Goal: Transaction & Acquisition: Purchase product/service

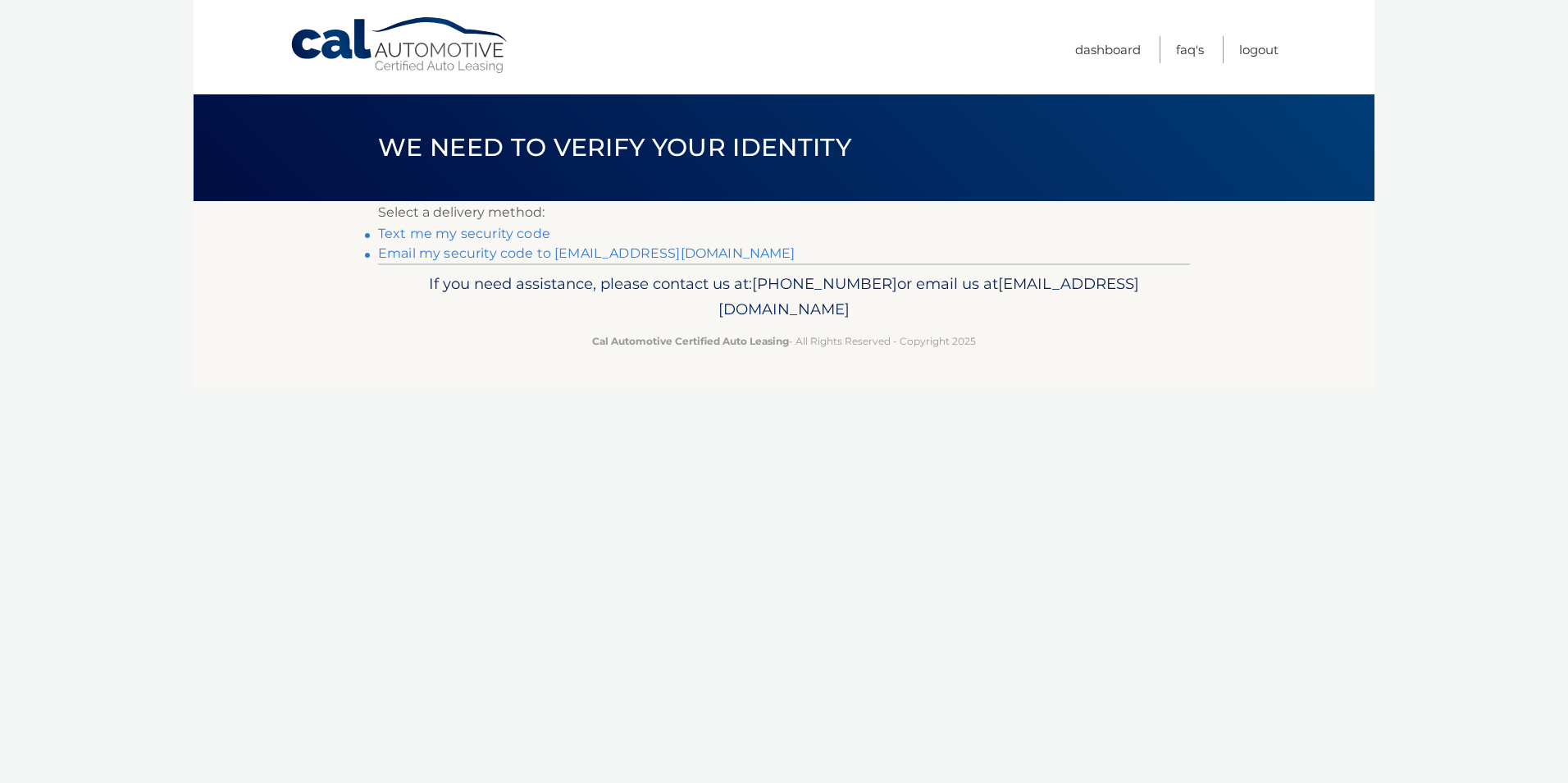
click at [511, 249] on link "Email my security code to k********@verizon.net" at bounding box center [587, 253] width 417 height 15
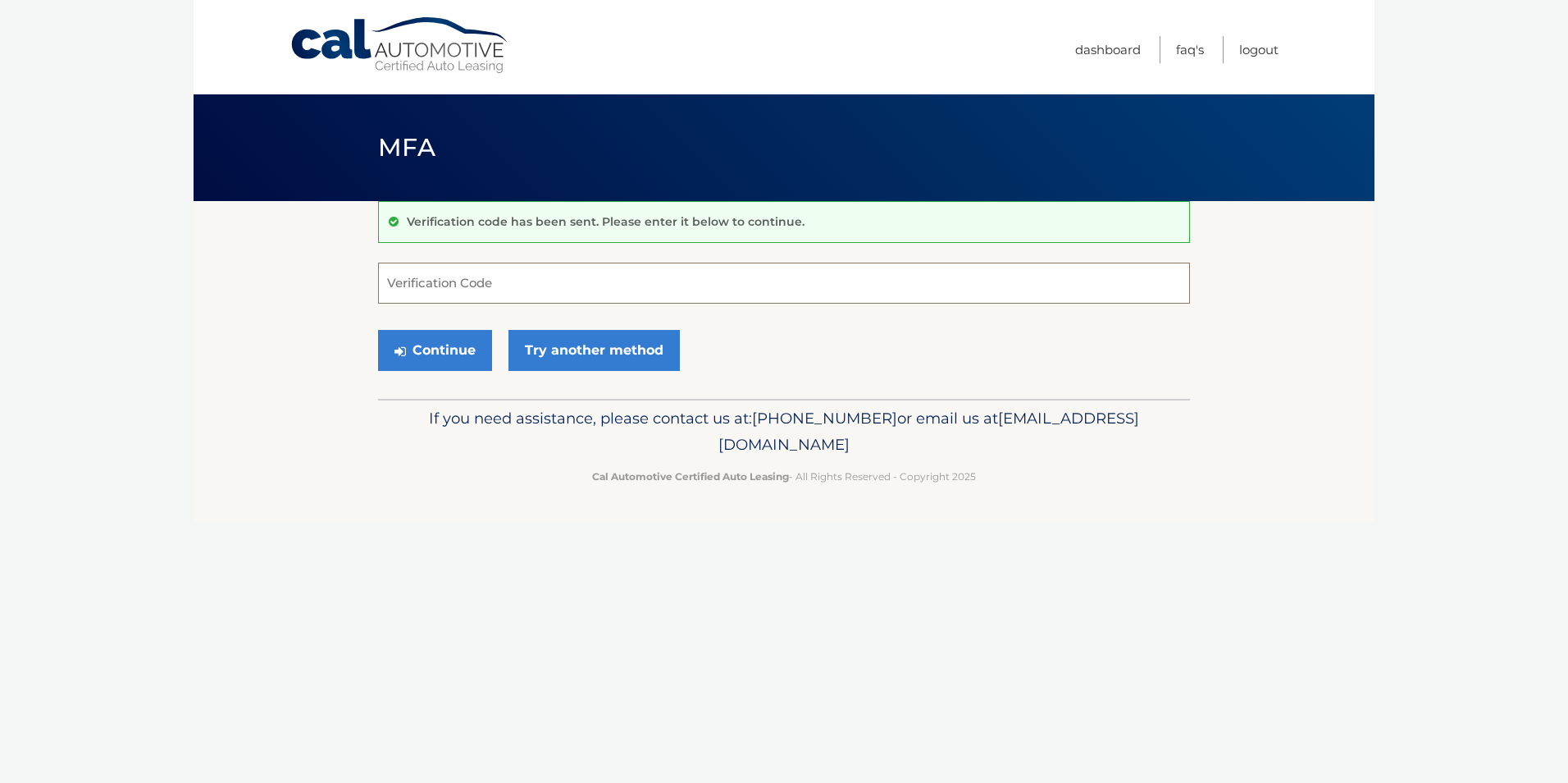
click at [414, 280] on input "Verification Code" at bounding box center [784, 283] width 812 height 41
type input "471748"
click at [411, 350] on button "Continue" at bounding box center [434, 350] width 114 height 41
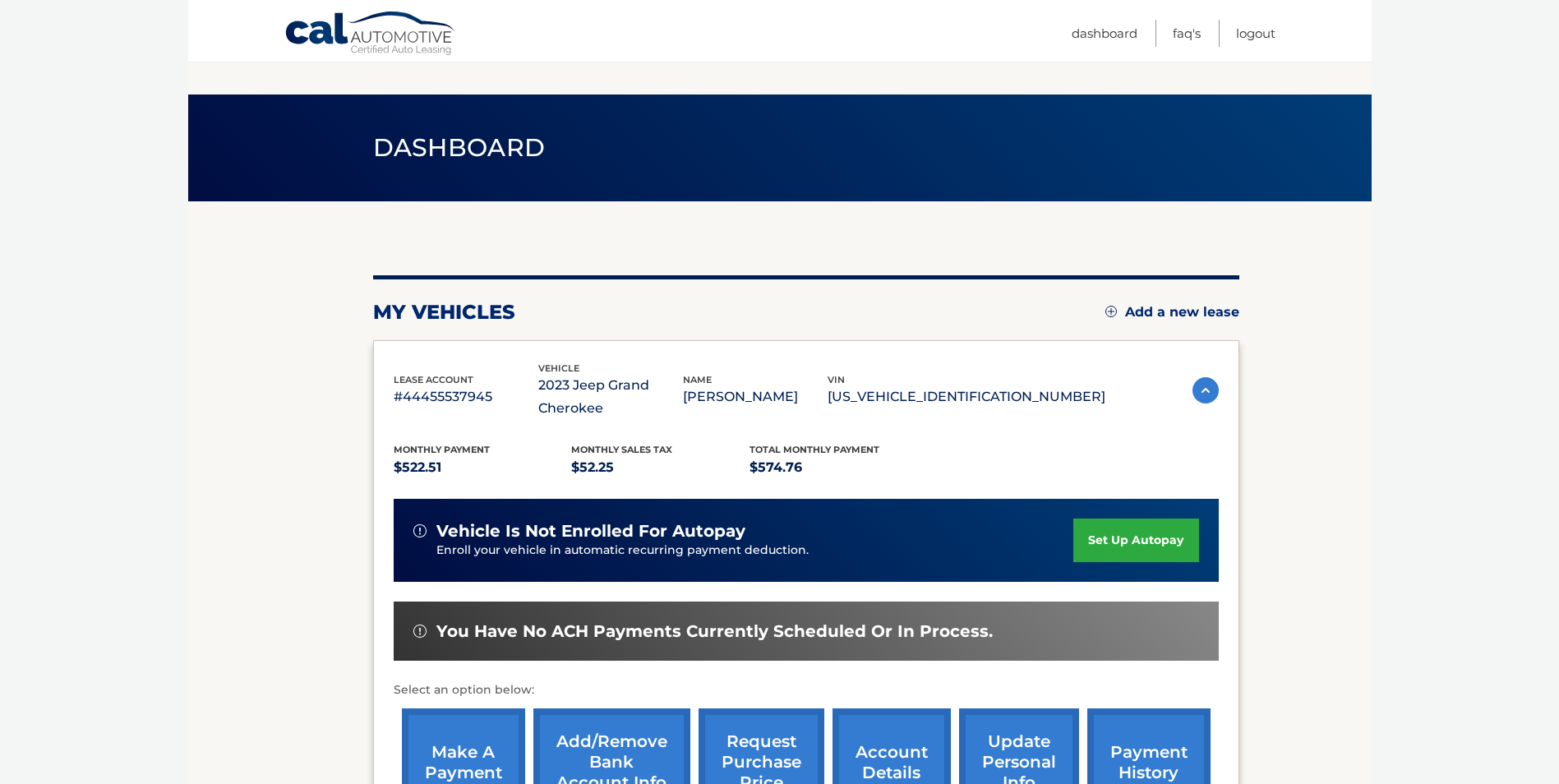
scroll to position [235, 0]
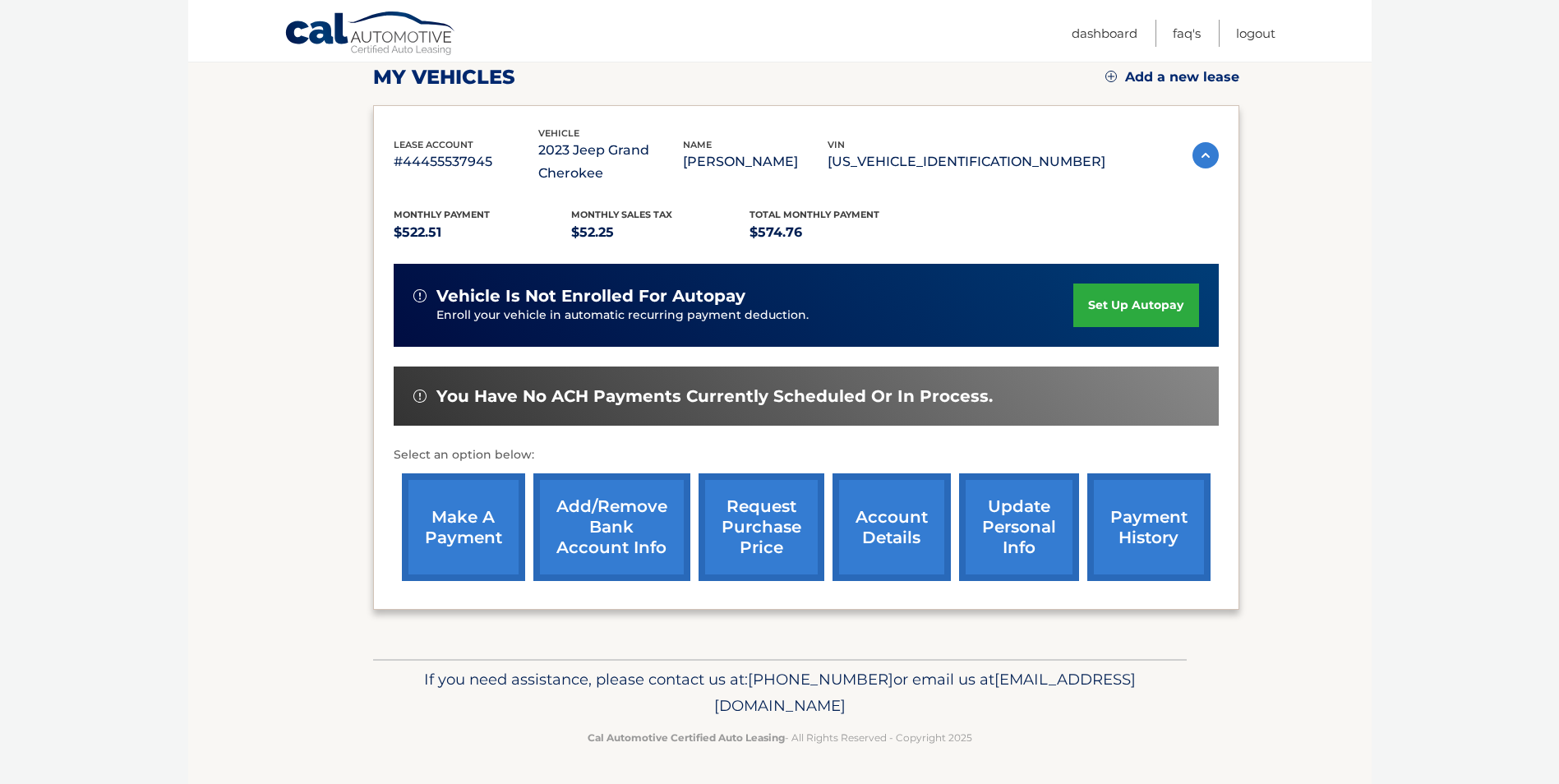
click at [466, 523] on link "make a payment" at bounding box center [463, 527] width 123 height 108
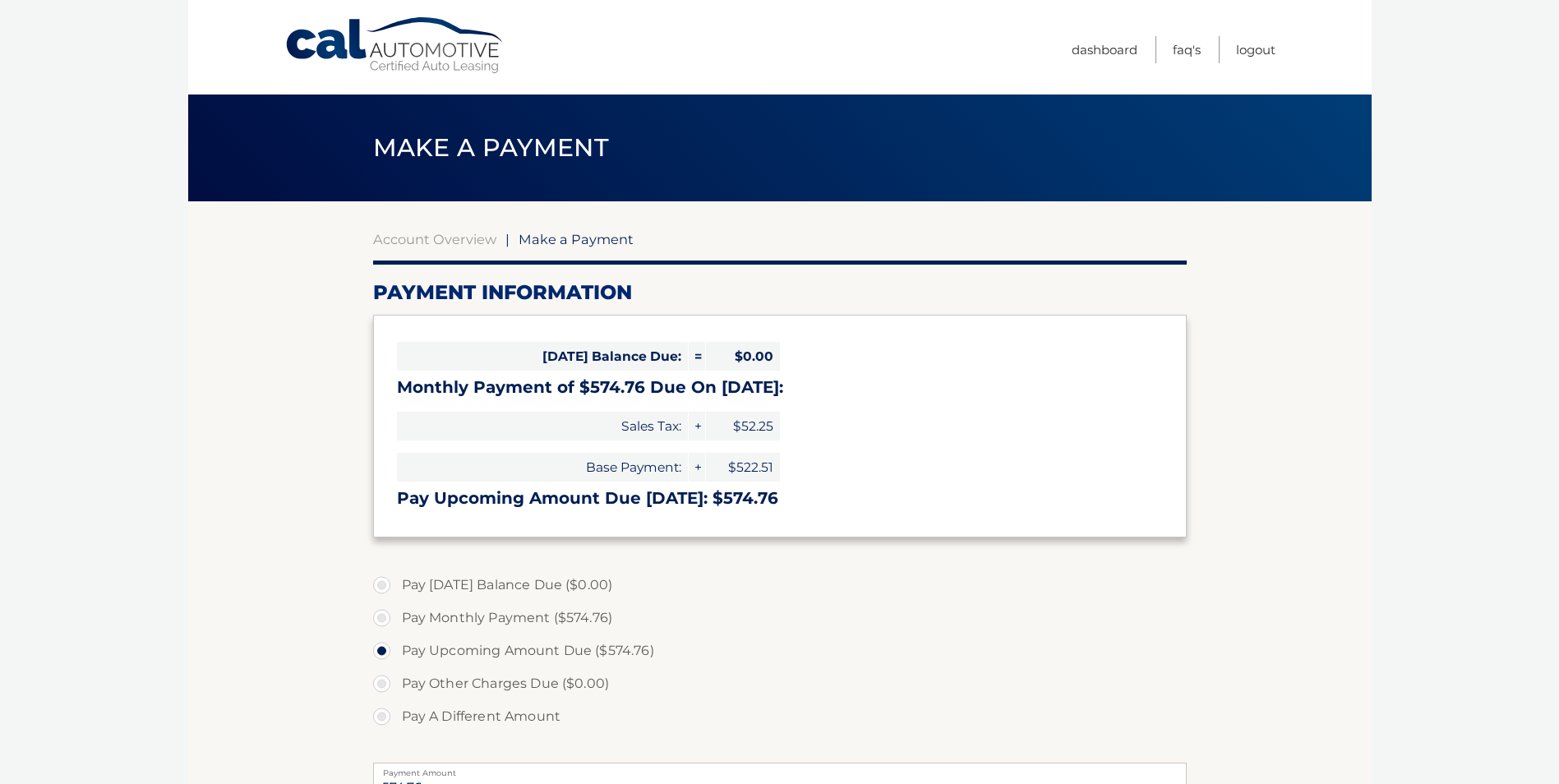
select select "NTQwN2NhM2EtOTFiNC00ZTQzLWI5OTMtYjVhMjA0YzM5ZTUy"
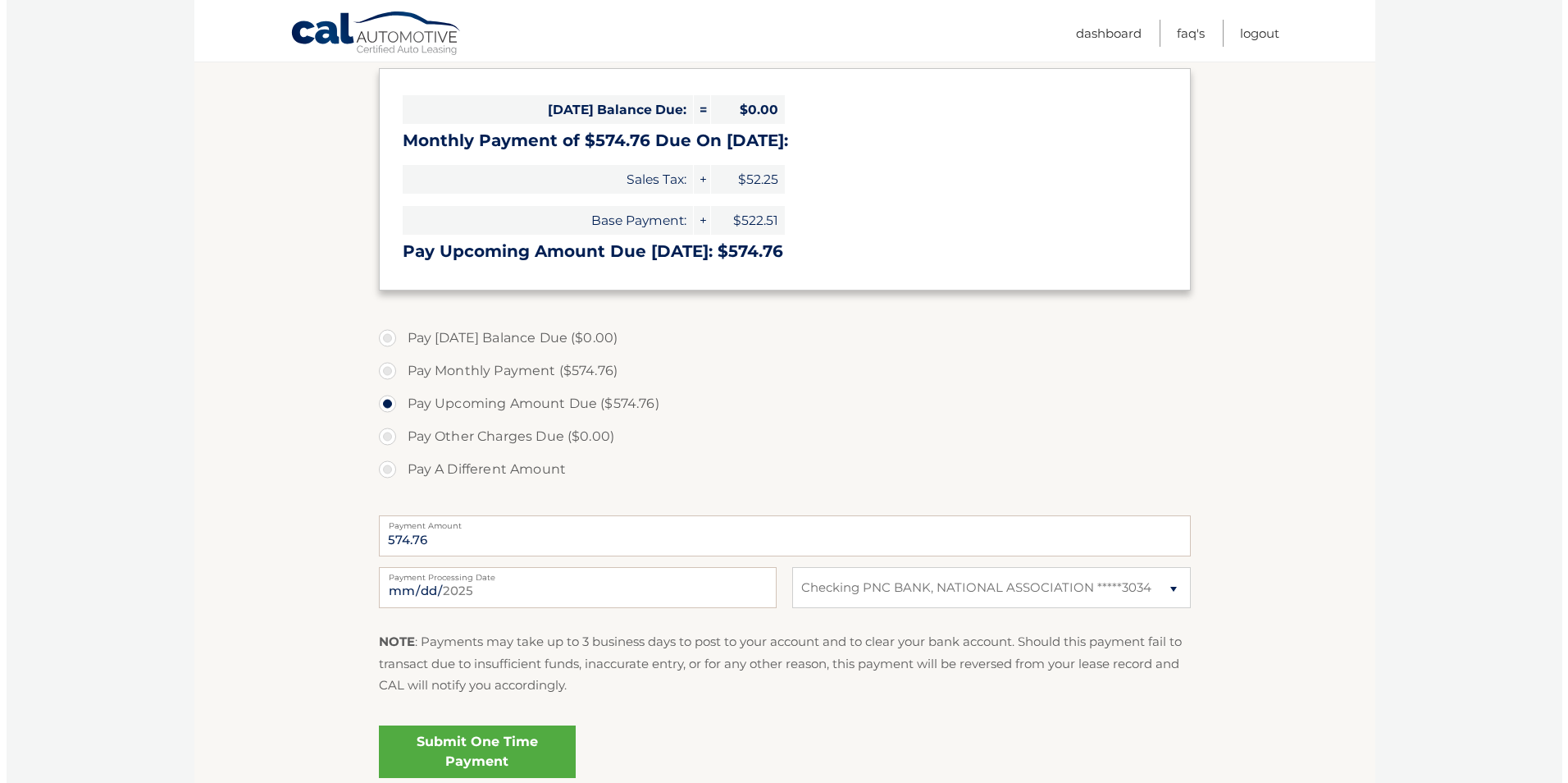
scroll to position [390, 0]
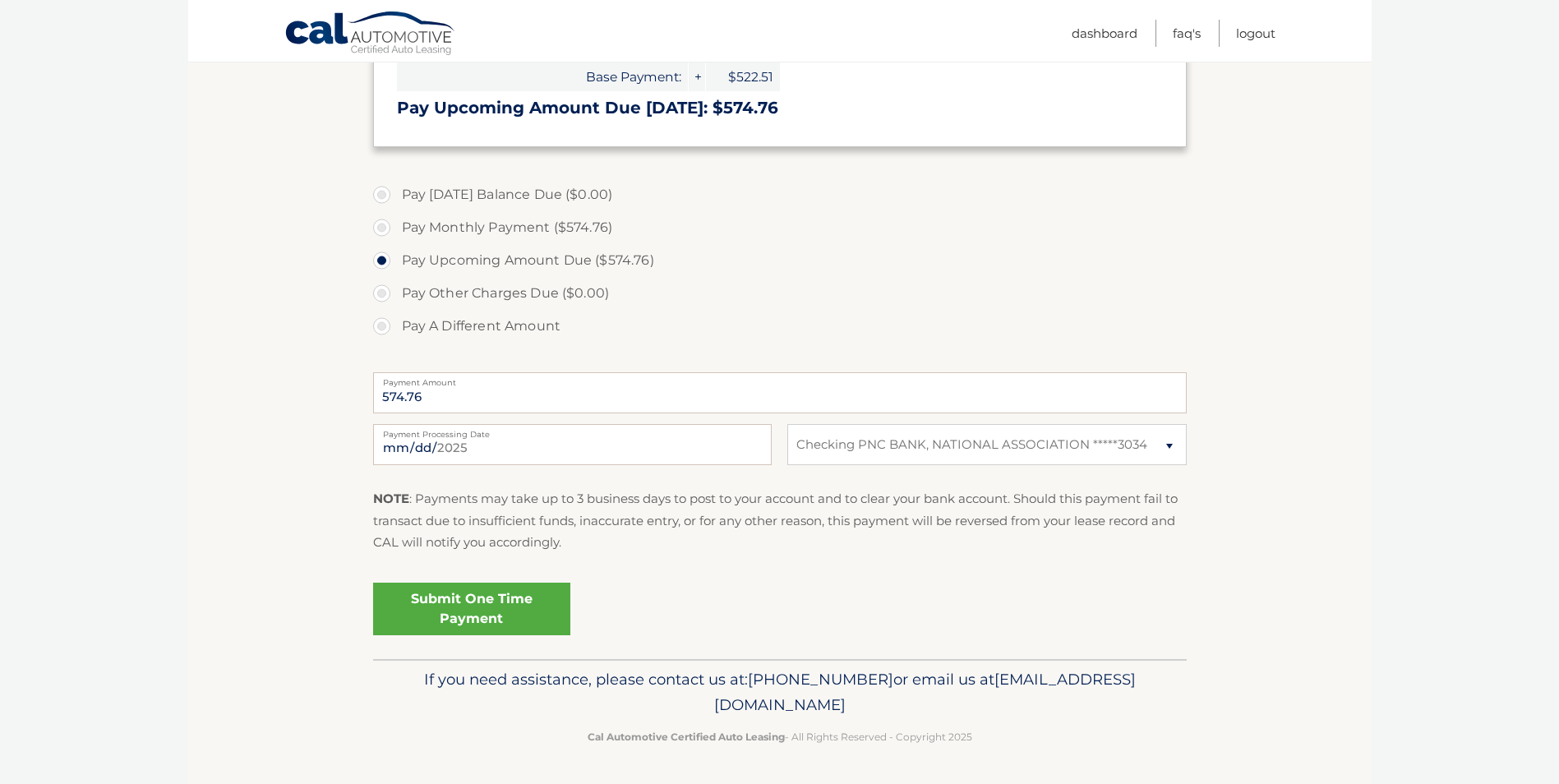
click at [476, 607] on link "Submit One Time Payment" at bounding box center [472, 608] width 197 height 53
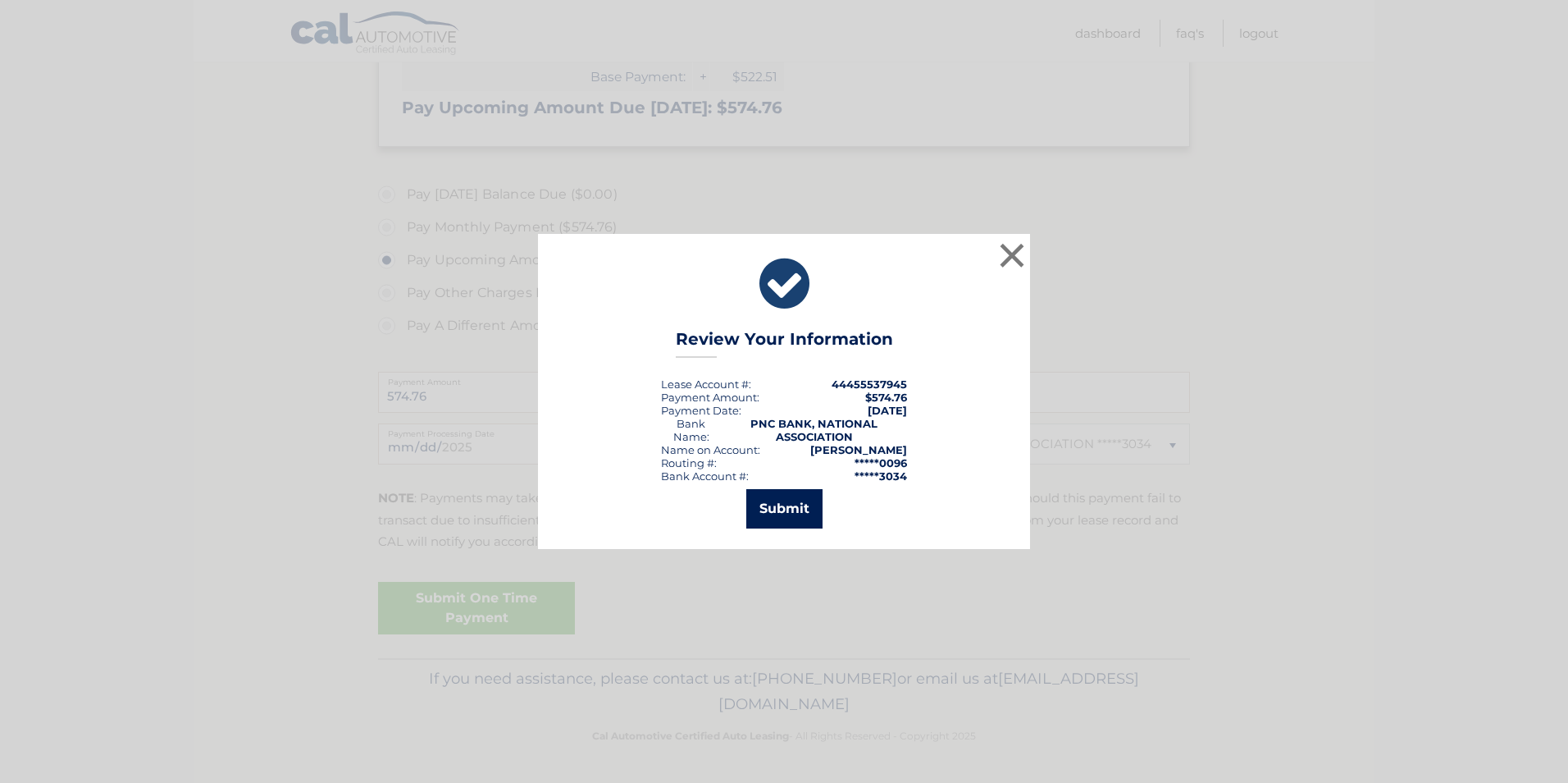
click at [795, 504] on button "Submit" at bounding box center [784, 509] width 76 height 39
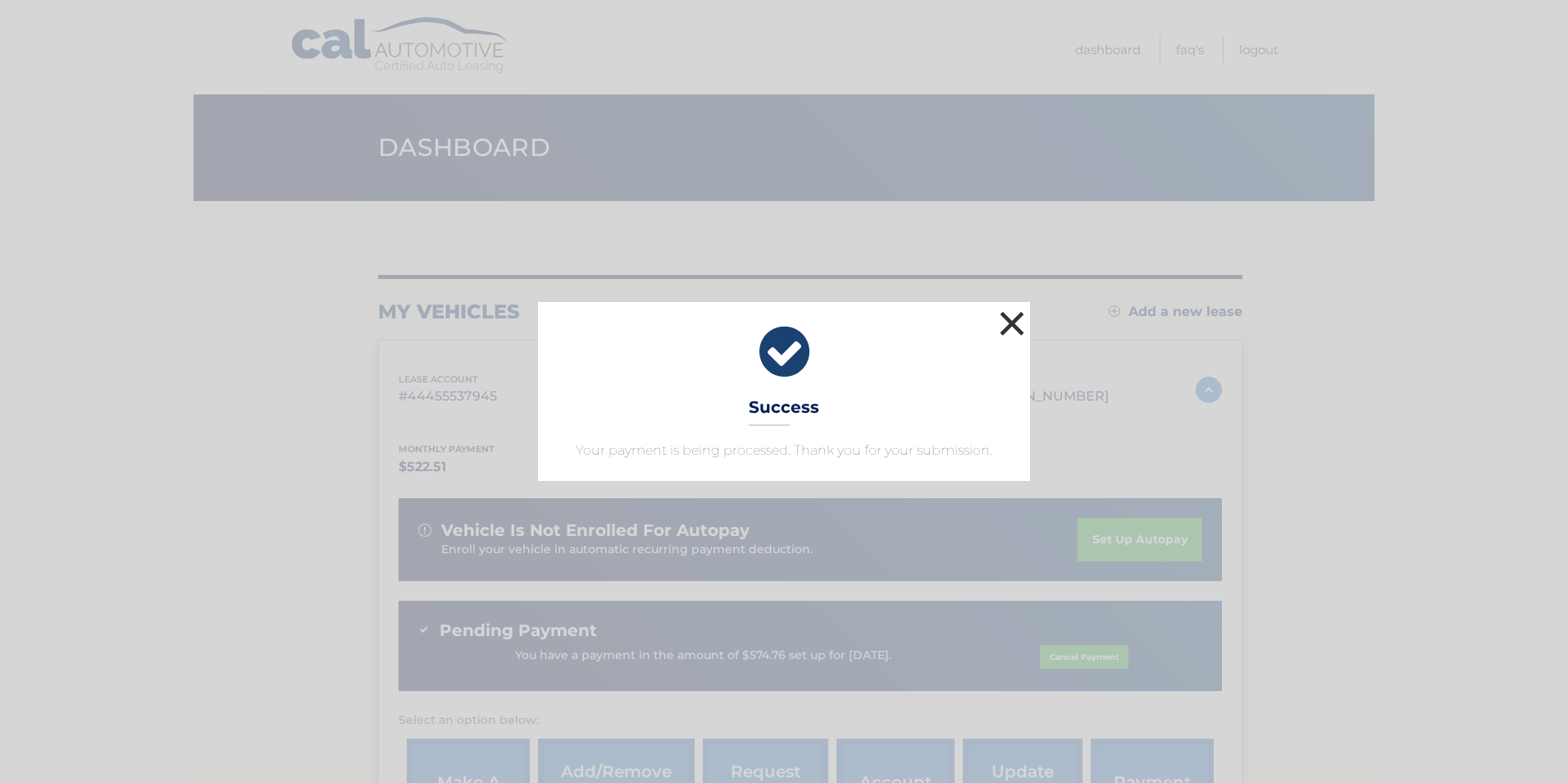
click at [1015, 316] on button "×" at bounding box center [1012, 323] width 33 height 33
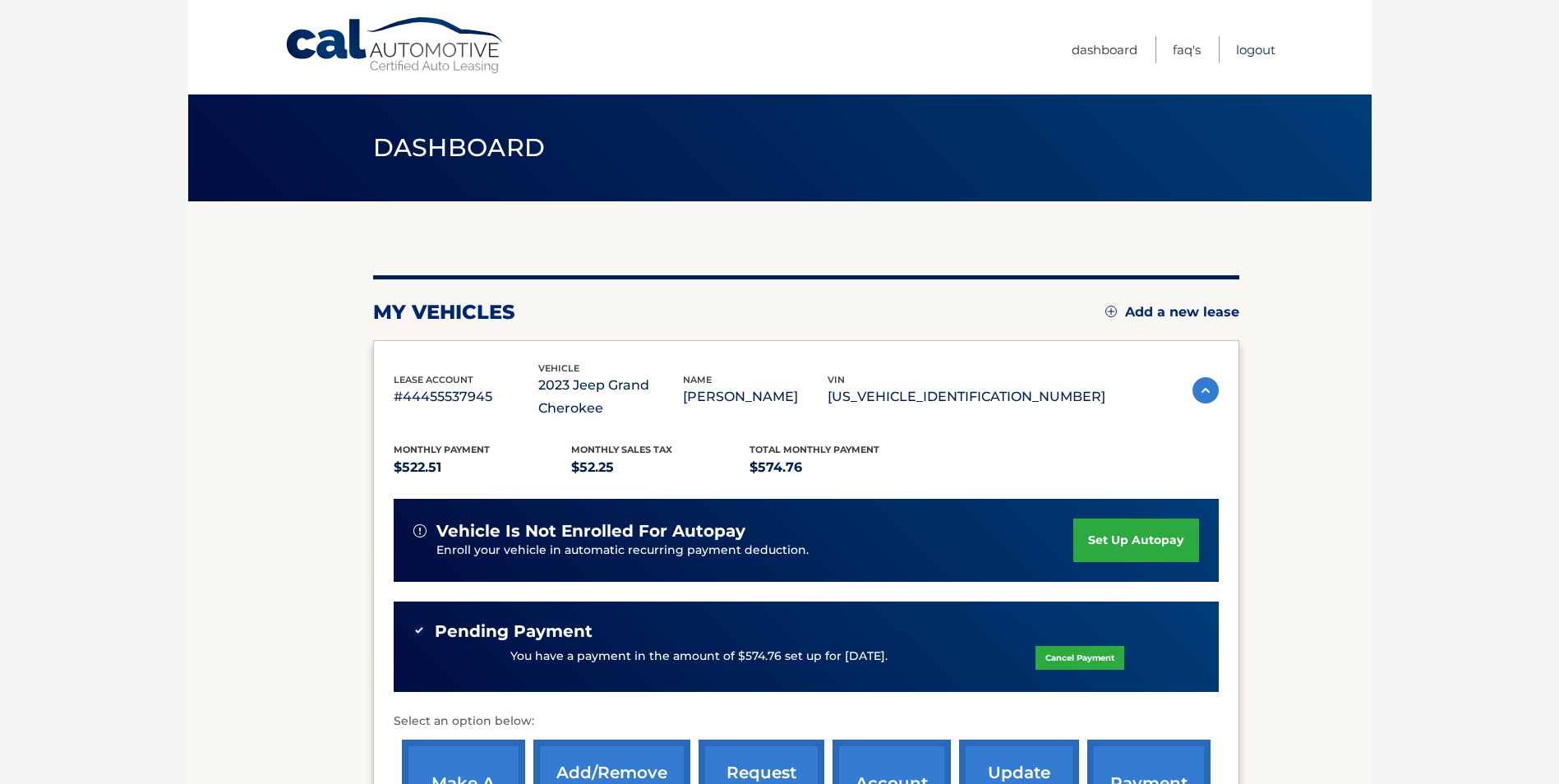
click at [1243, 43] on link "Logout" at bounding box center [1256, 49] width 39 height 27
